Goal: Task Accomplishment & Management: Complete application form

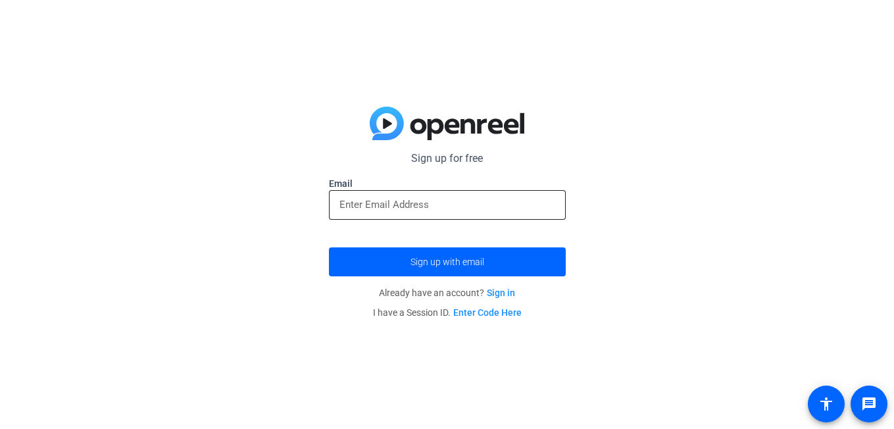
click at [411, 201] on input "email" at bounding box center [447, 205] width 216 height 16
type input "[EMAIL_ADDRESS][DOMAIN_NAME]"
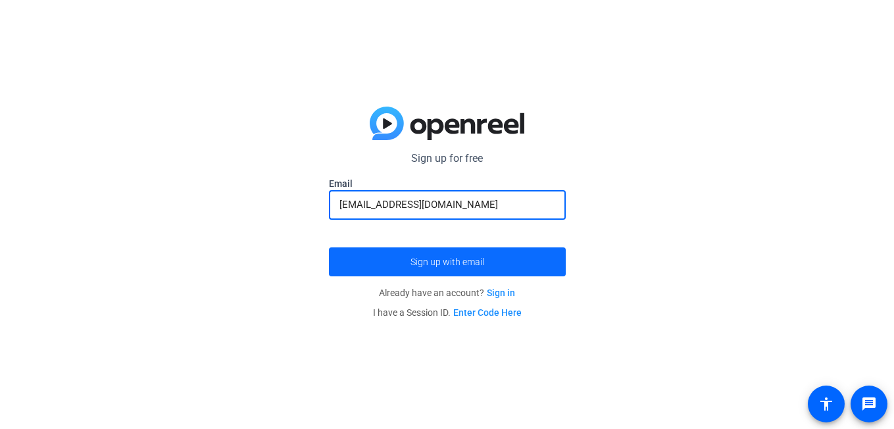
click at [447, 269] on span "submit" at bounding box center [447, 262] width 237 height 32
